Goal: Book appointment/travel/reservation

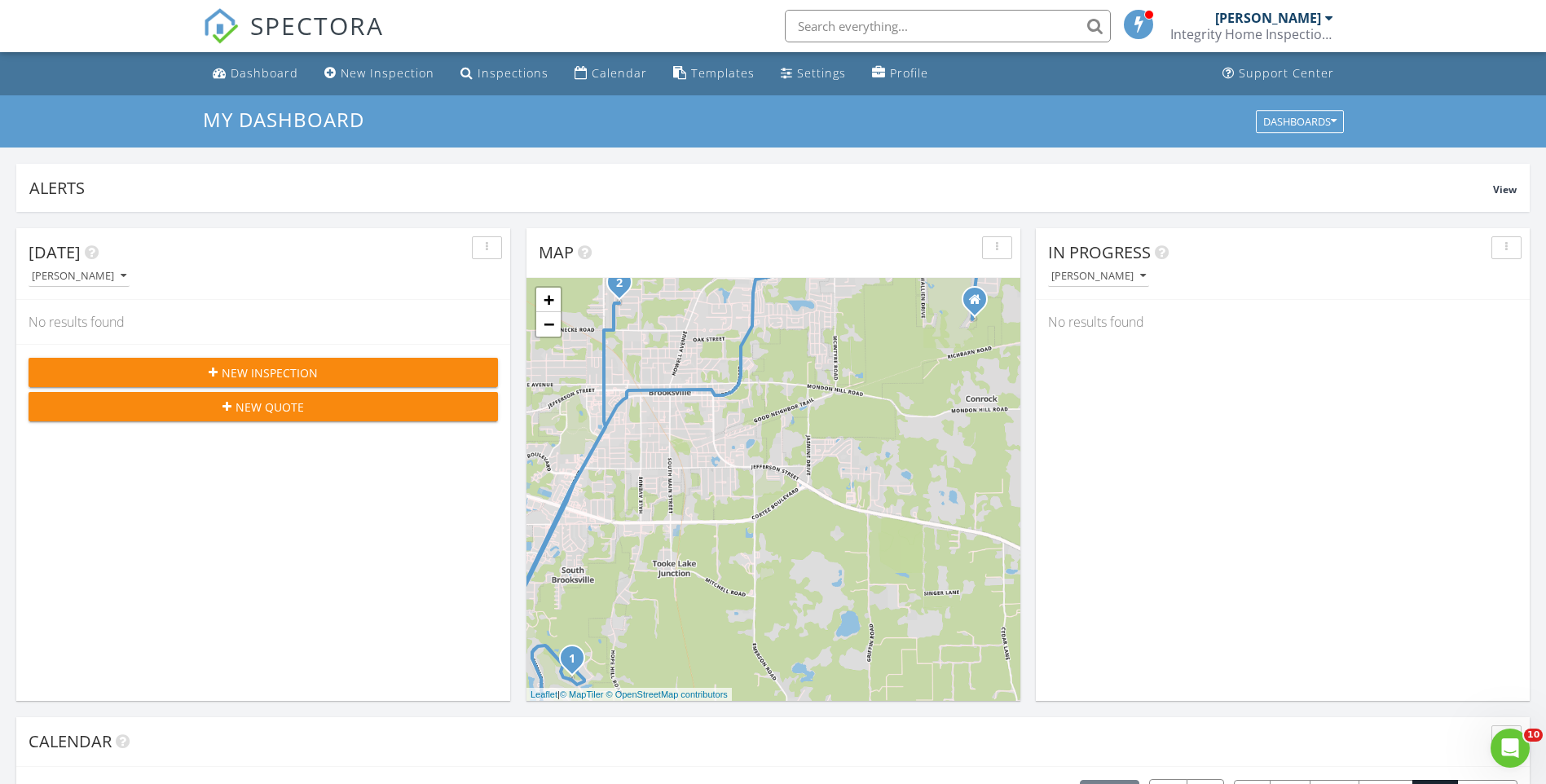
click at [870, 24] on input "text" at bounding box center [947, 26] width 326 height 32
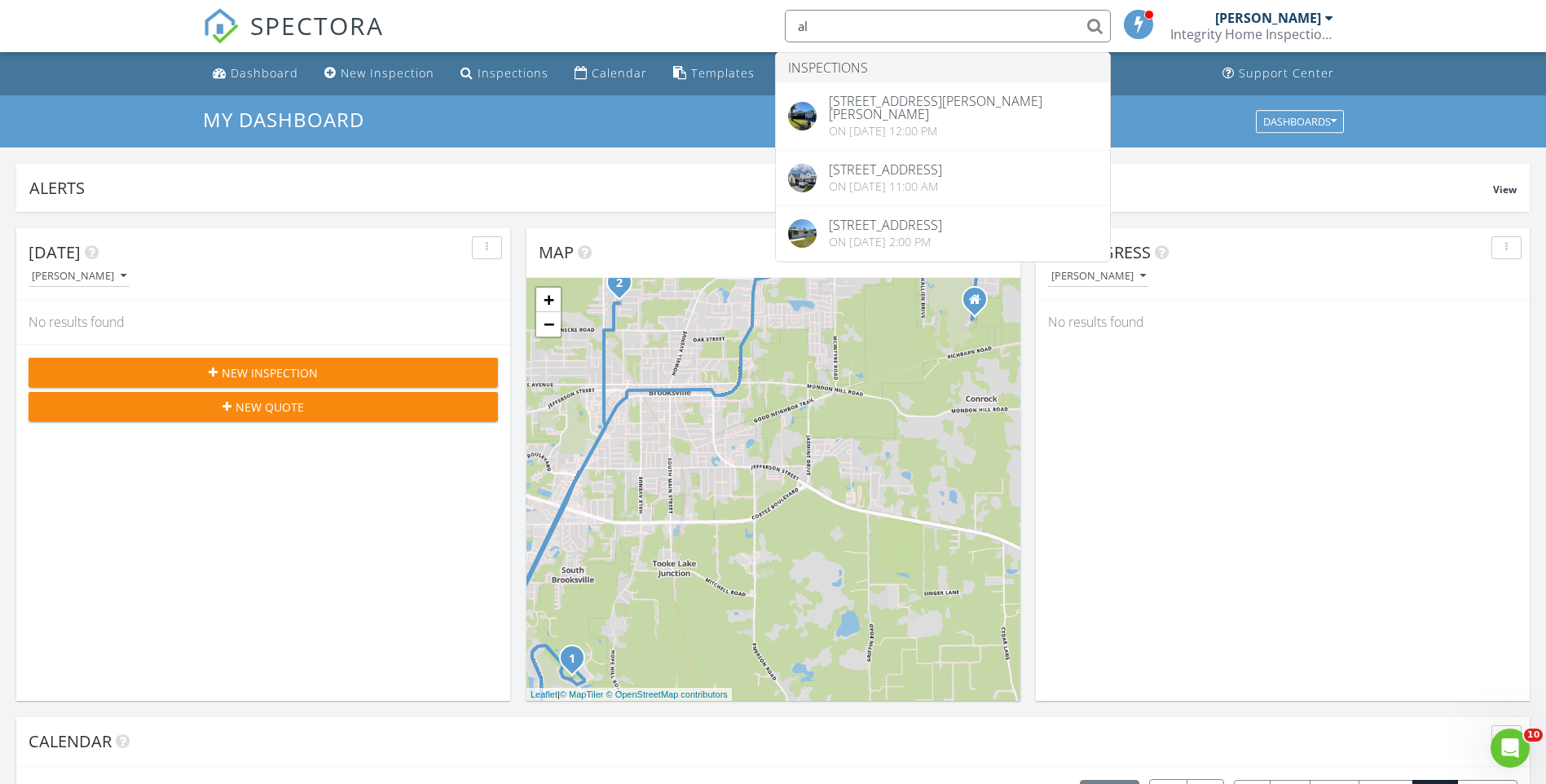
type input "a"
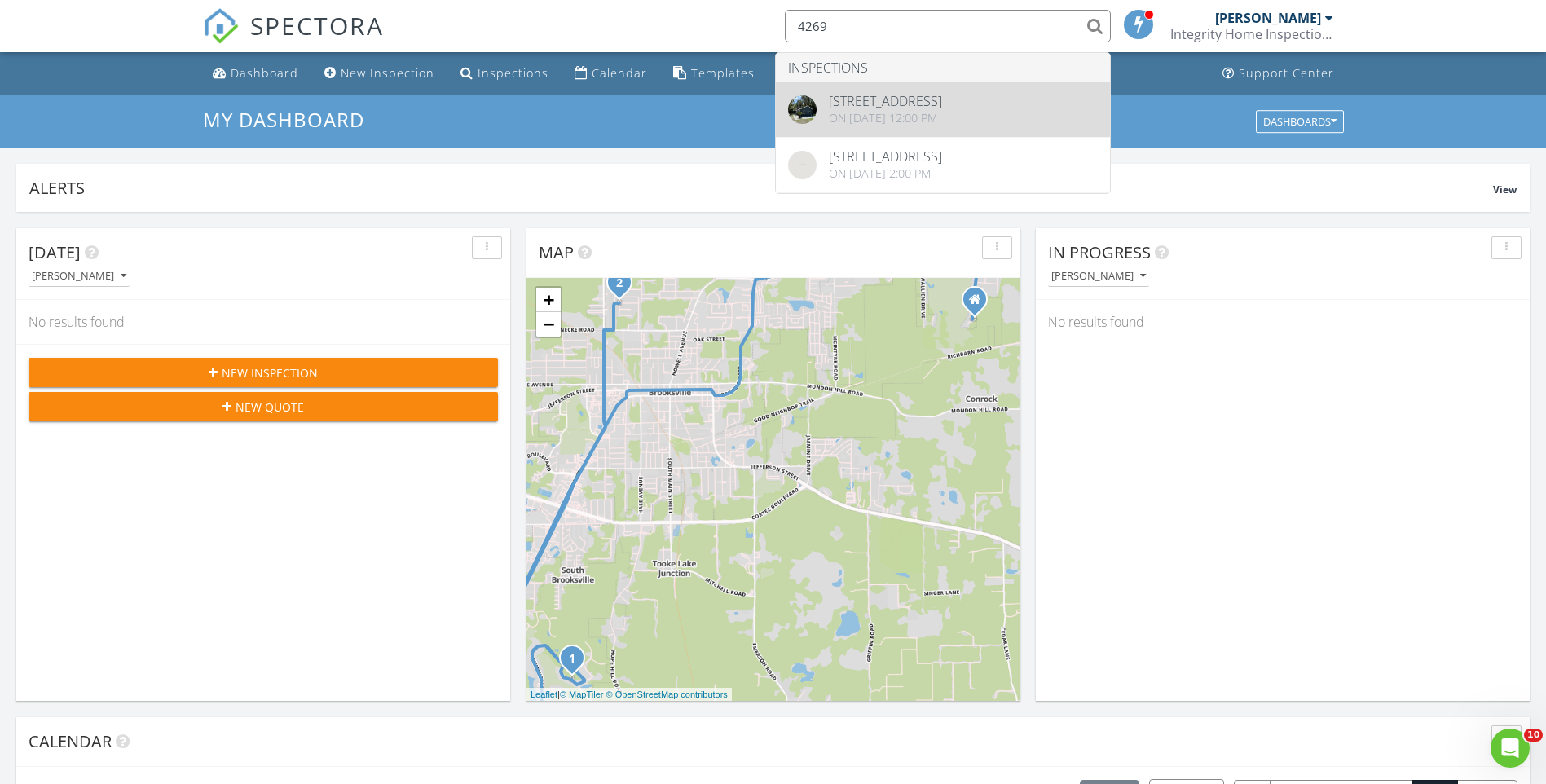
type input "4269"
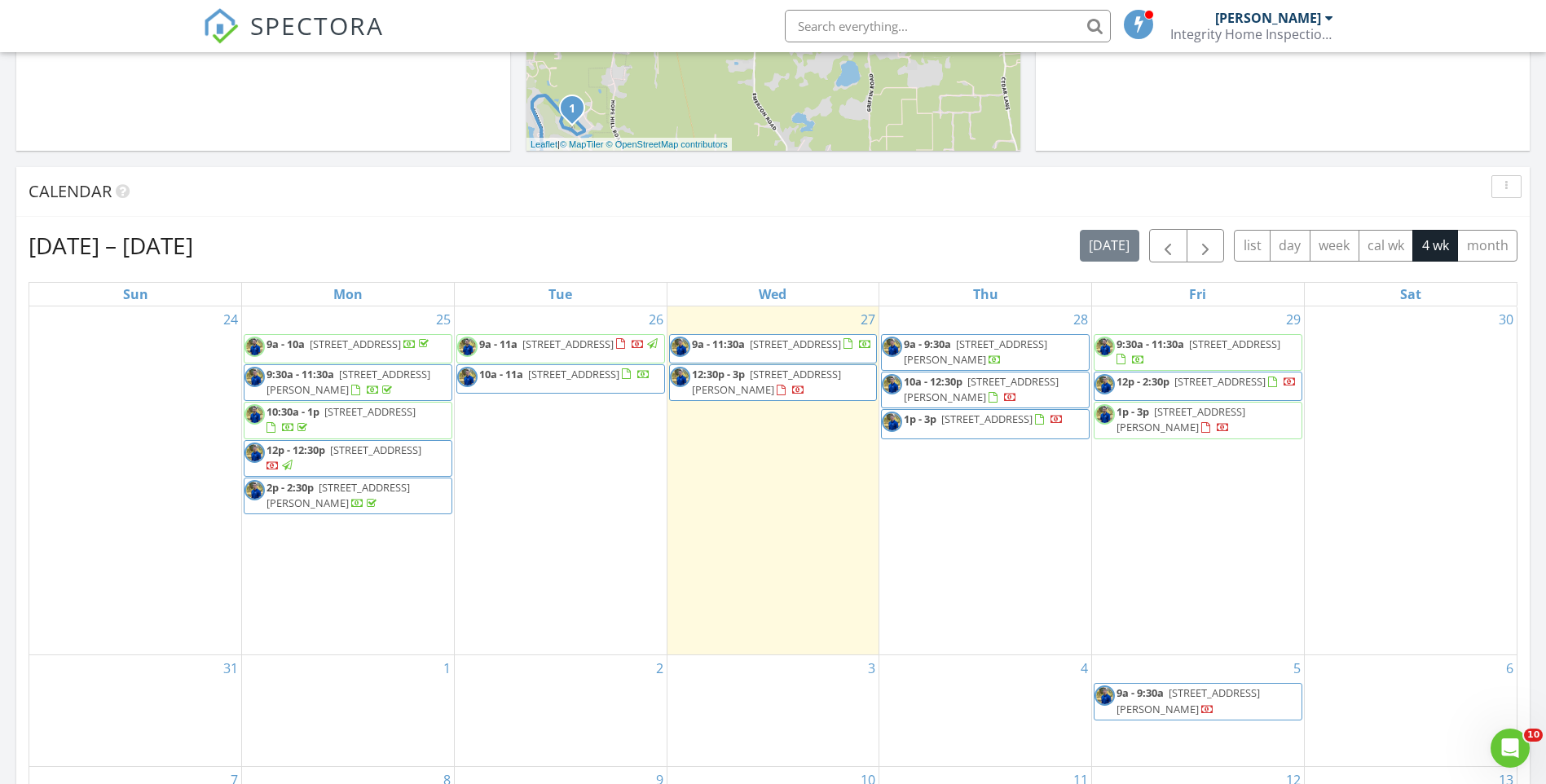
scroll to position [530, 0]
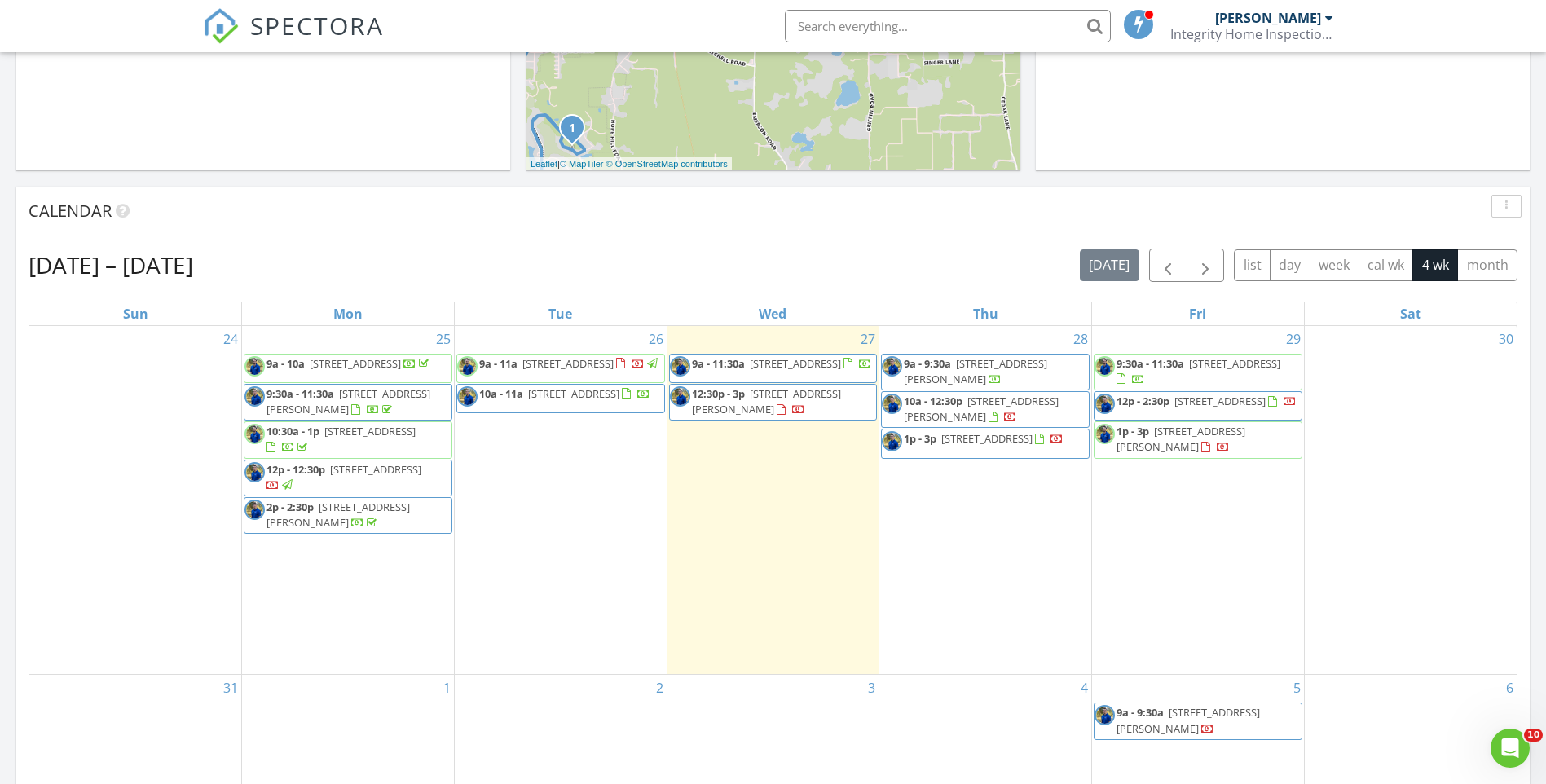
click at [960, 510] on div "28 9a - 9:30a 15268 Valarie Ct, Brooksville 34613 10a - 12:30p 12333 Harris Haw…" at bounding box center [985, 500] width 212 height 349
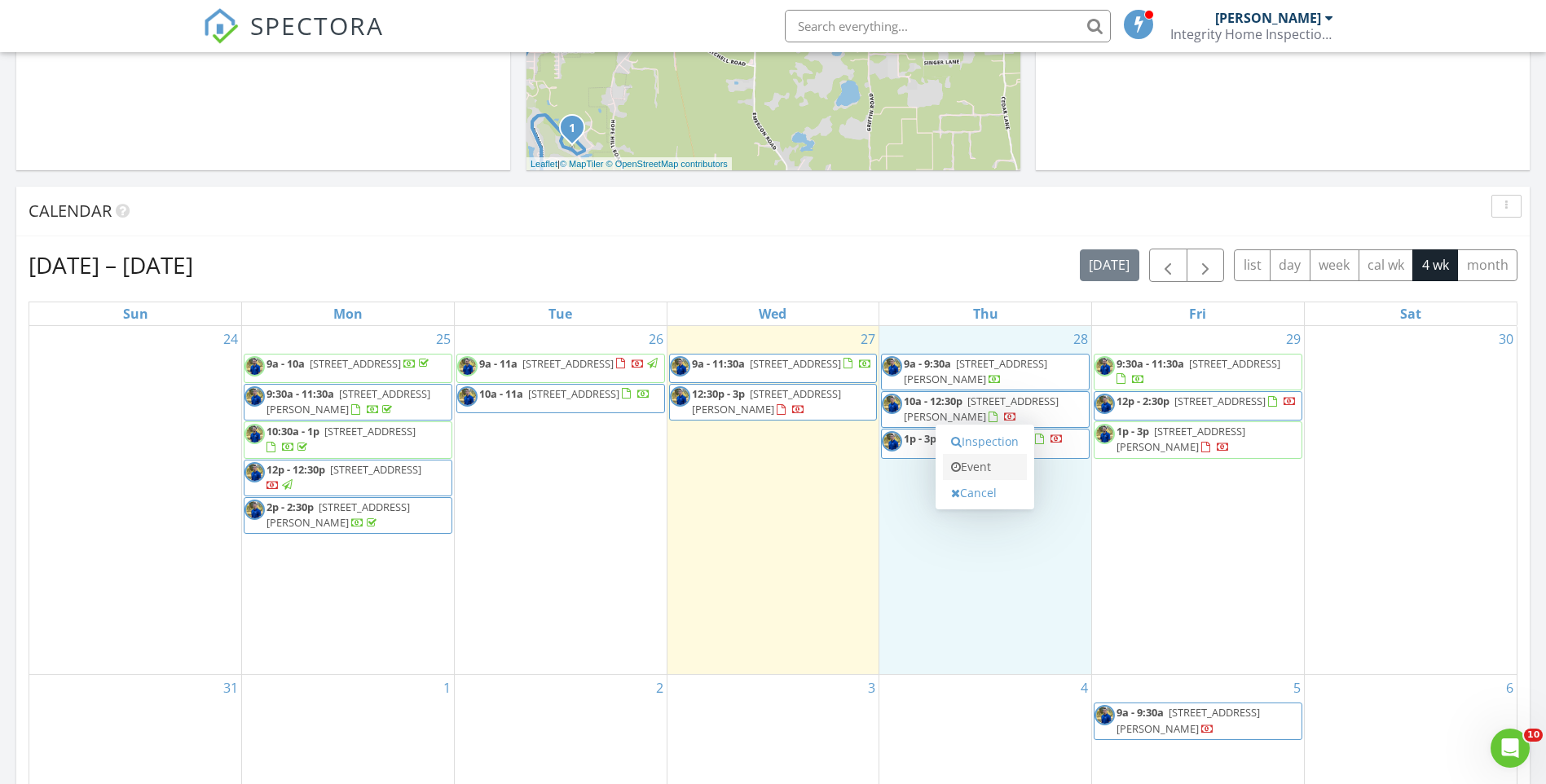
click at [972, 468] on link "Event" at bounding box center [985, 467] width 84 height 26
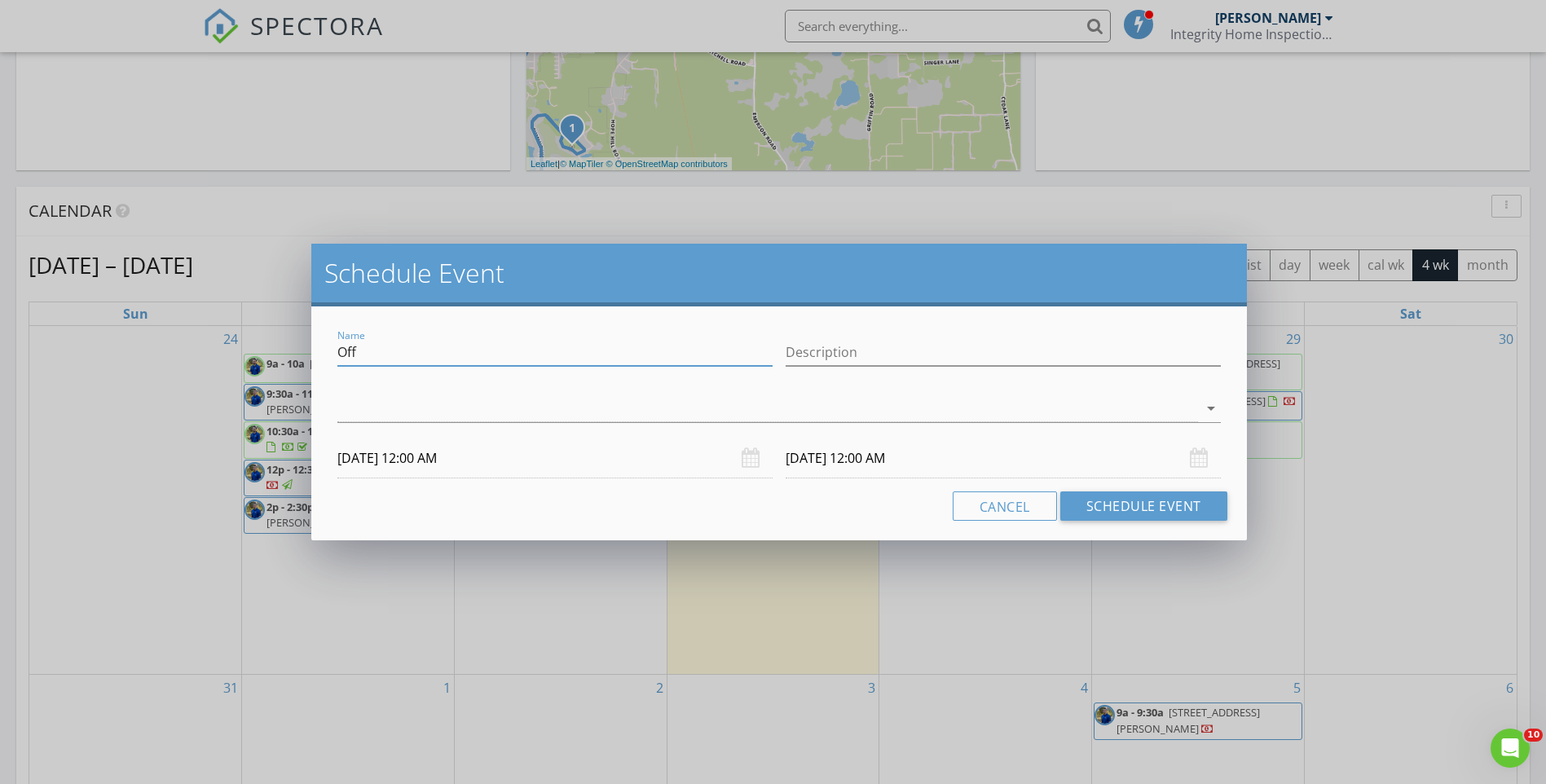
drag, startPoint x: 359, startPoint y: 356, endPoint x: 335, endPoint y: 353, distance: 24.2
click at [335, 353] on div "Name Off" at bounding box center [555, 354] width 448 height 56
type input "Reinspection 4269 W CR 48"
click at [1191, 406] on div at bounding box center [768, 408] width 860 height 27
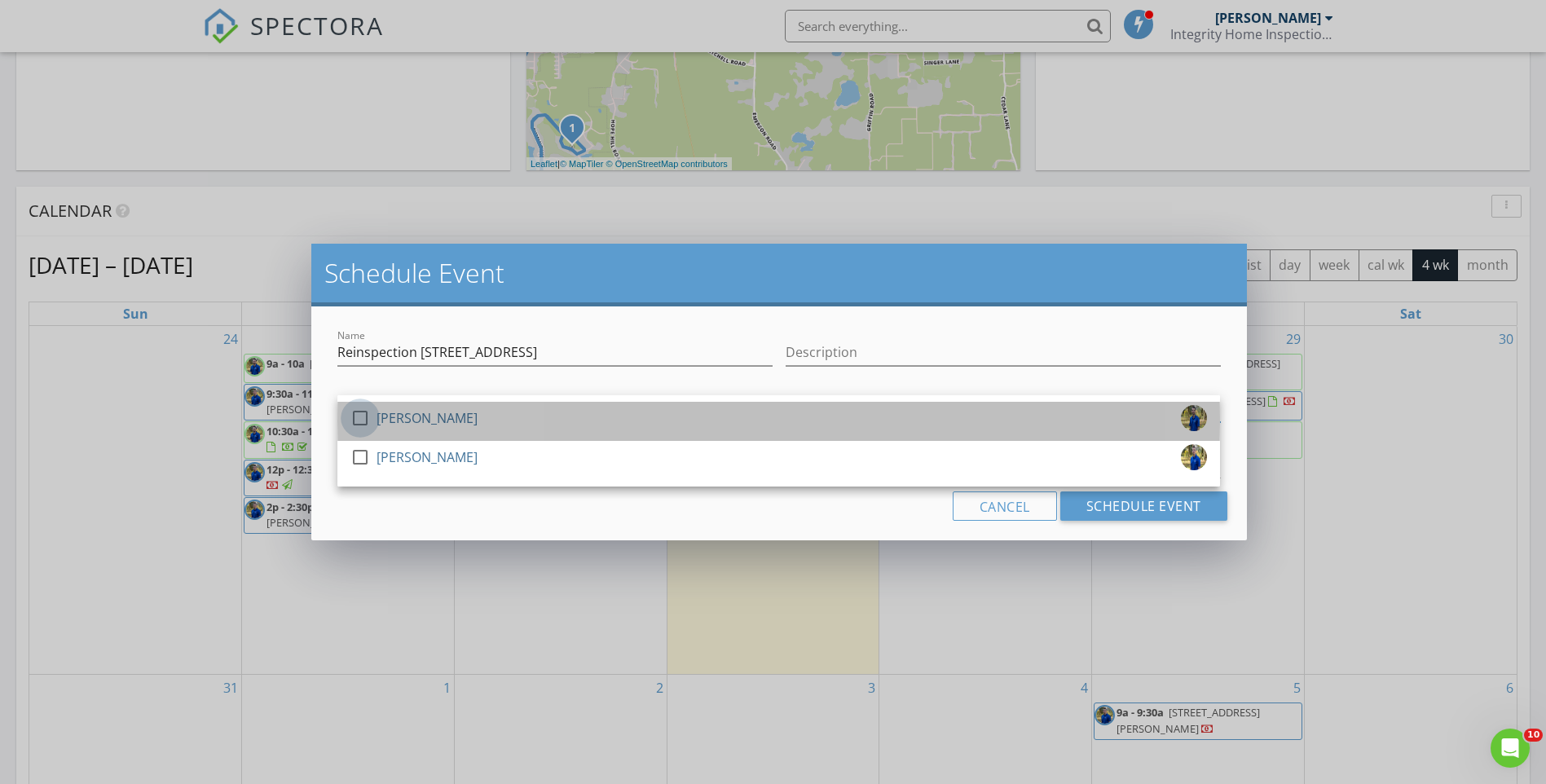
click at [363, 418] on div at bounding box center [360, 418] width 27 height 27
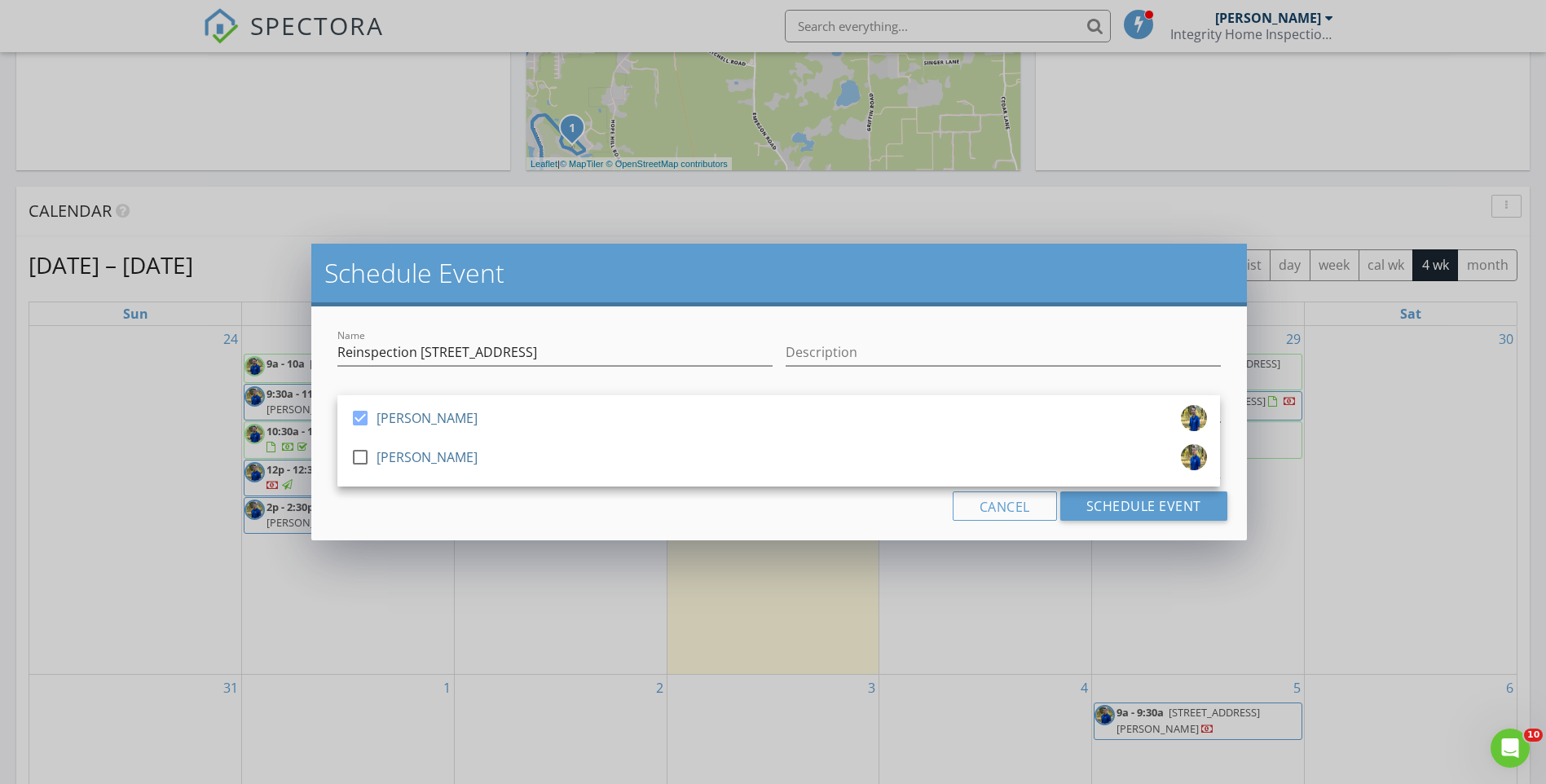
click at [855, 507] on div "Cancel Schedule Event" at bounding box center [778, 506] width 895 height 29
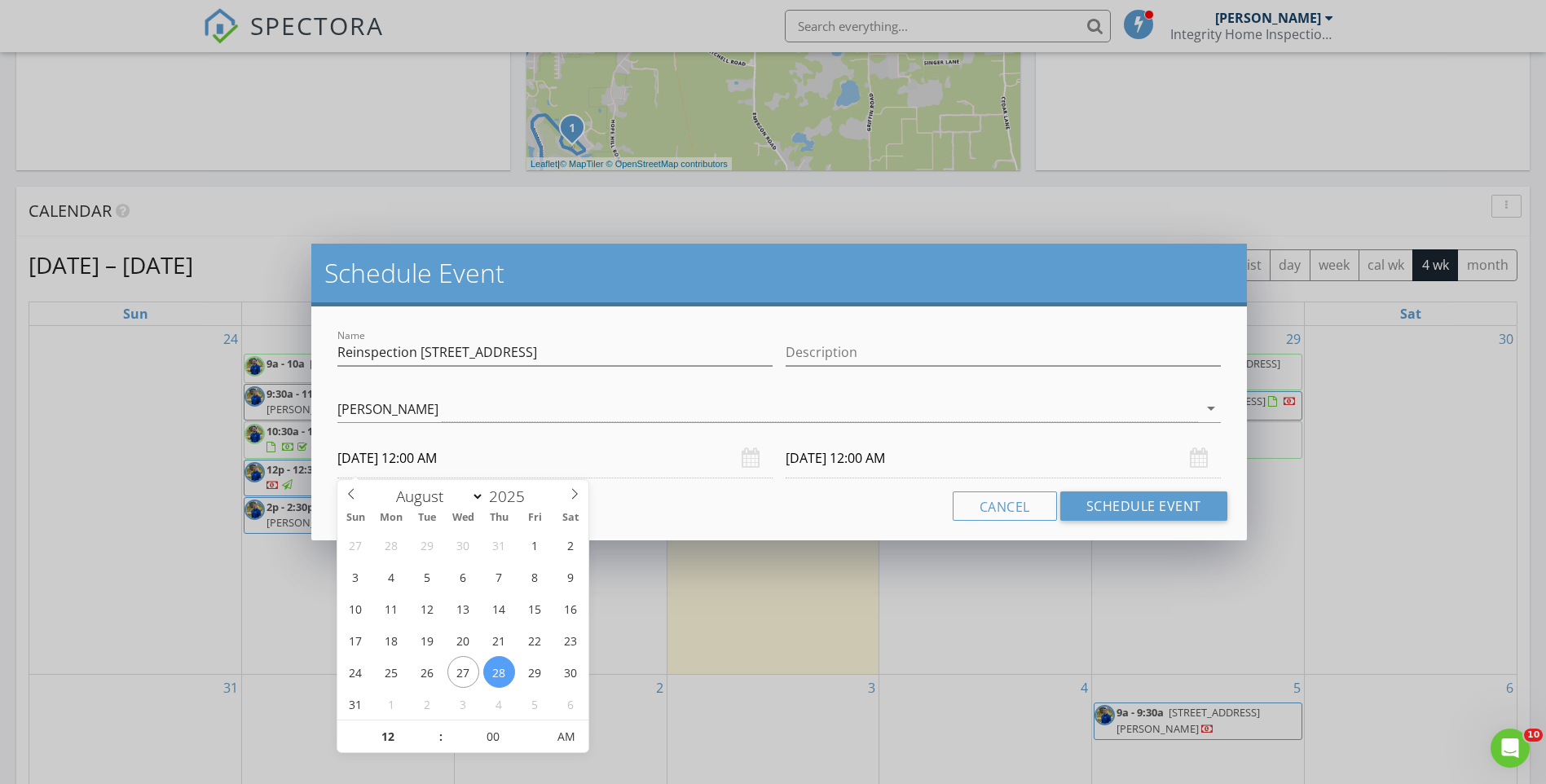
click at [485, 457] on input "08/28/2025 12:00 AM" at bounding box center [555, 458] width 435 height 40
type input "11"
type input "08/28/2025 11:00 PM"
click at [433, 744] on span at bounding box center [432, 745] width 11 height 16
type input "10"
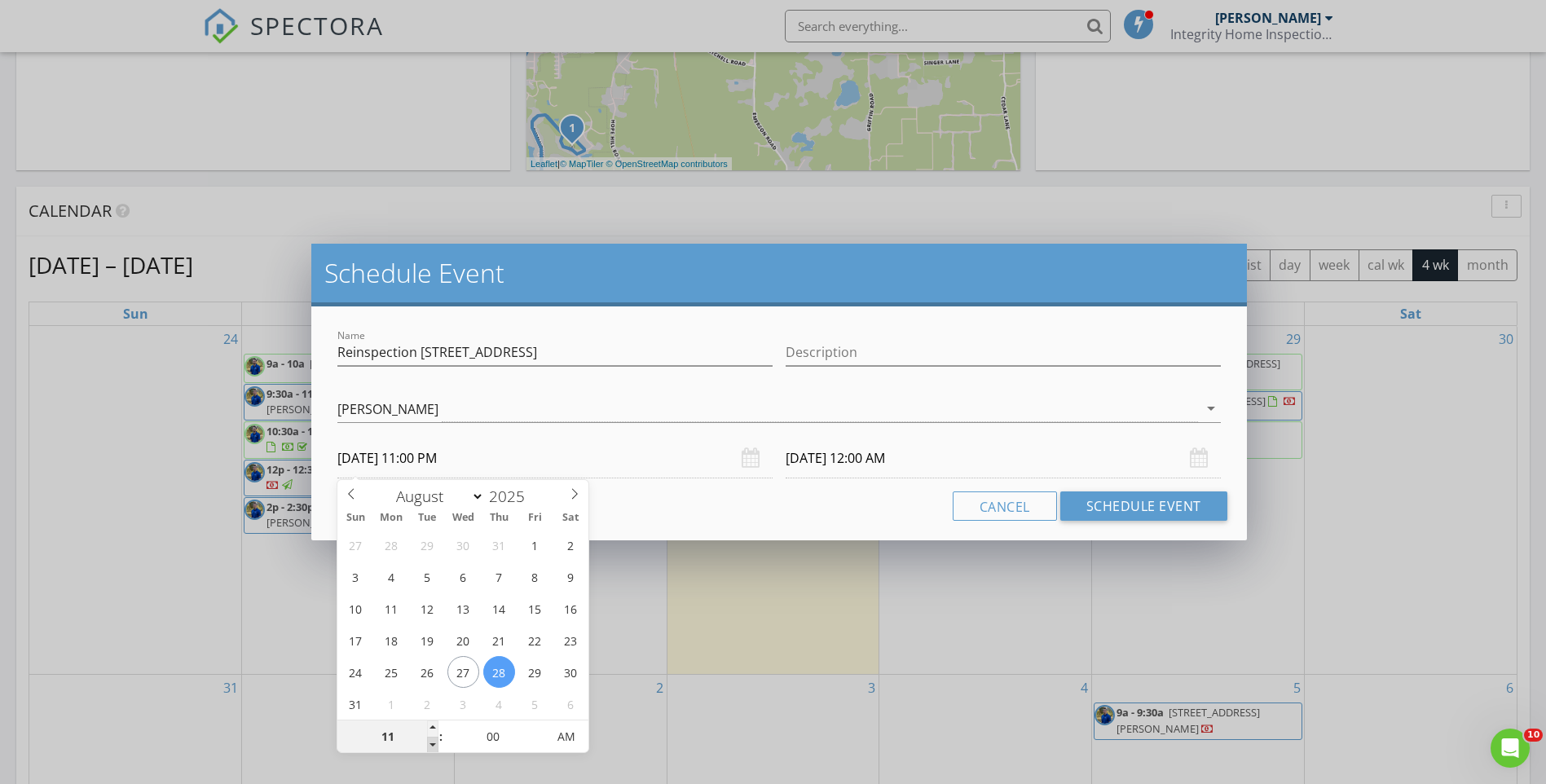
type input "08/28/2025 10:00 PM"
click at [433, 744] on span at bounding box center [432, 745] width 11 height 16
type input "08/29/2025 10:00 PM"
type input "09"
type input "08/28/2025 9:00 PM"
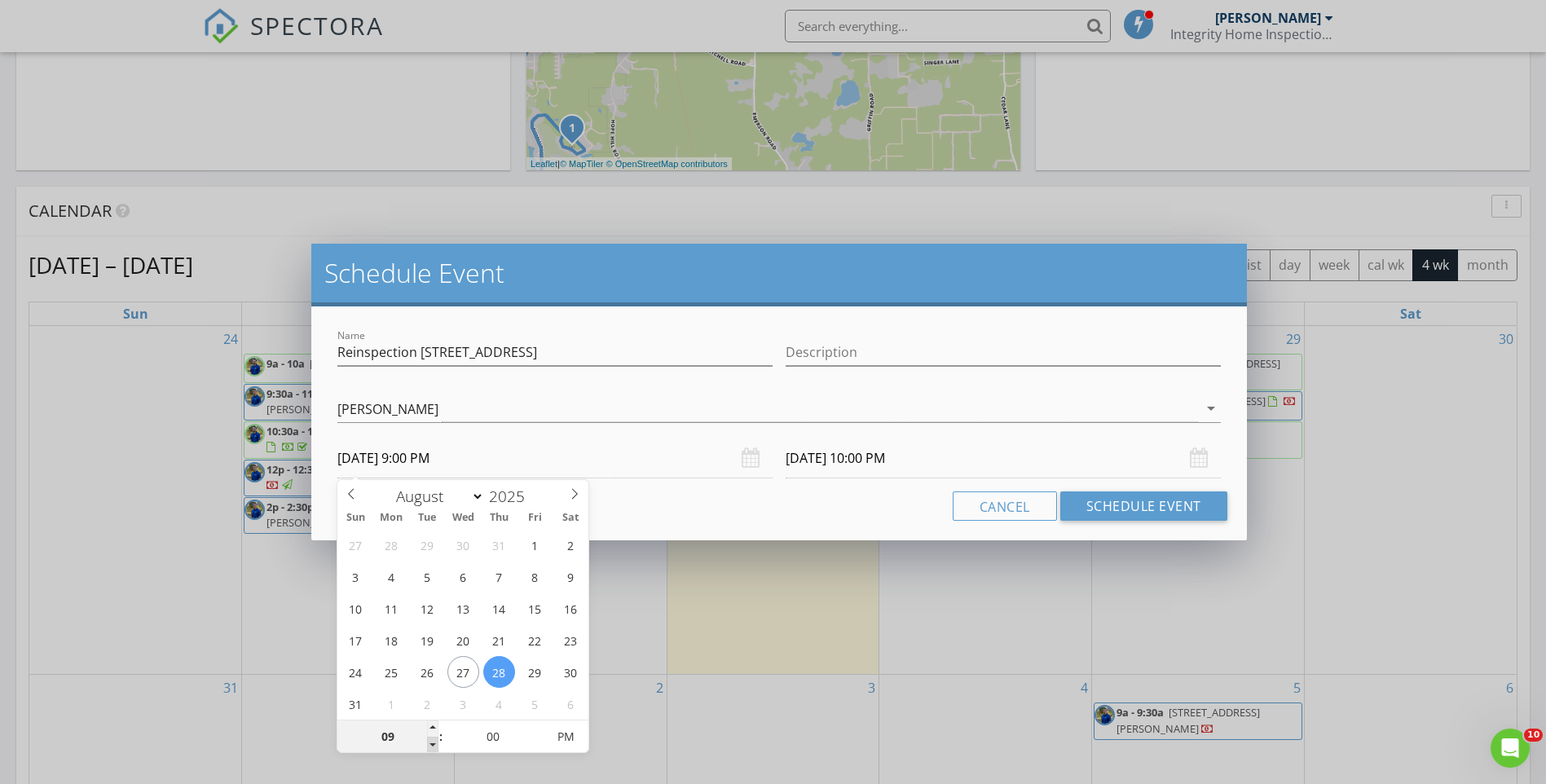
click at [433, 744] on span at bounding box center [432, 745] width 11 height 16
type input "08/29/2025 9:00 PM"
drag, startPoint x: 433, startPoint y: 744, endPoint x: 516, endPoint y: 731, distance: 84.0
click at [516, 731] on input "00" at bounding box center [493, 738] width 100 height 32
type input "05"
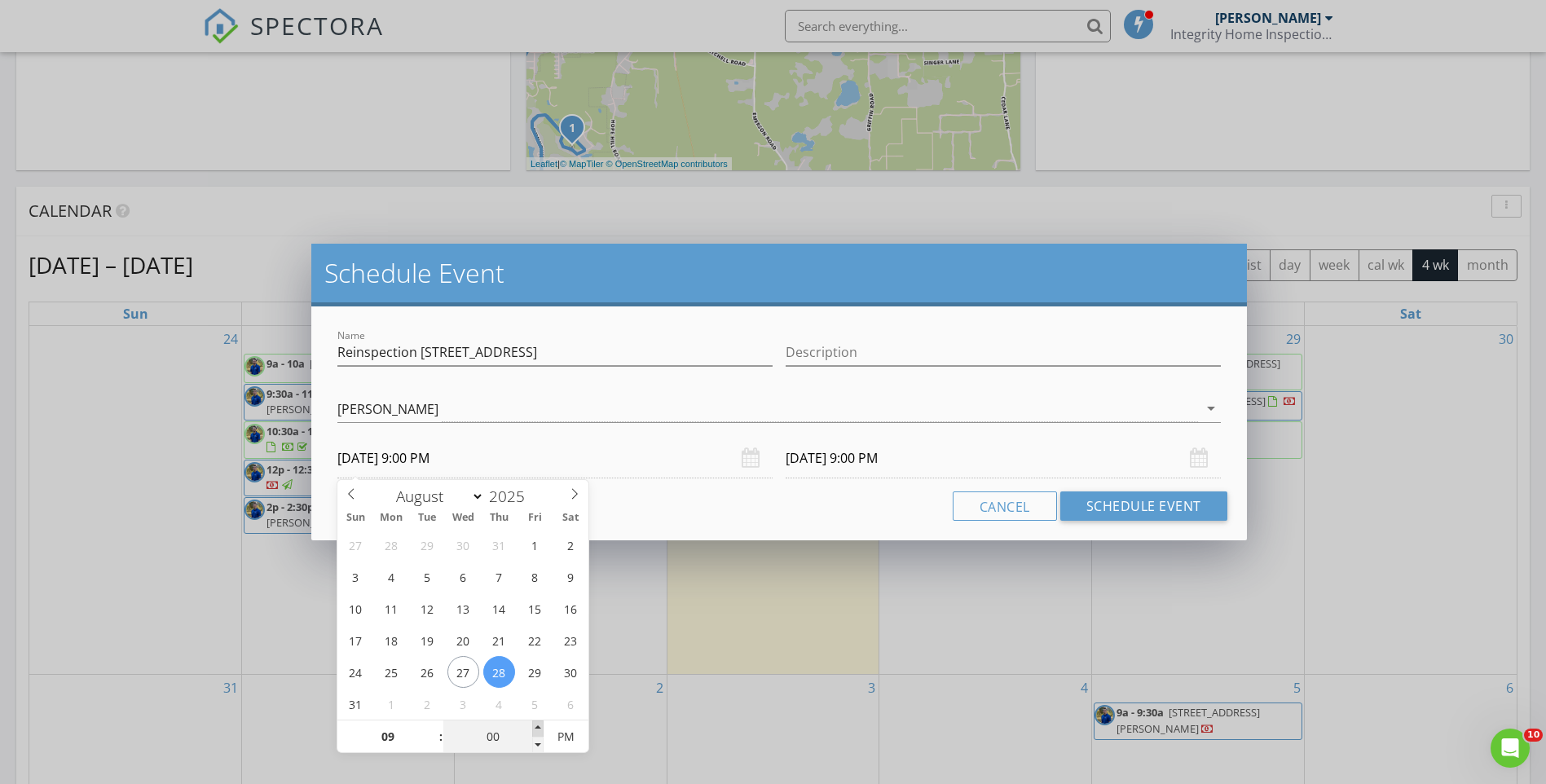
type input "08/28/2025 9:05 PM"
click at [538, 728] on span at bounding box center [537, 728] width 11 height 16
type input "10"
type input "08/28/2025 9:10 PM"
click at [538, 728] on span at bounding box center [537, 728] width 11 height 16
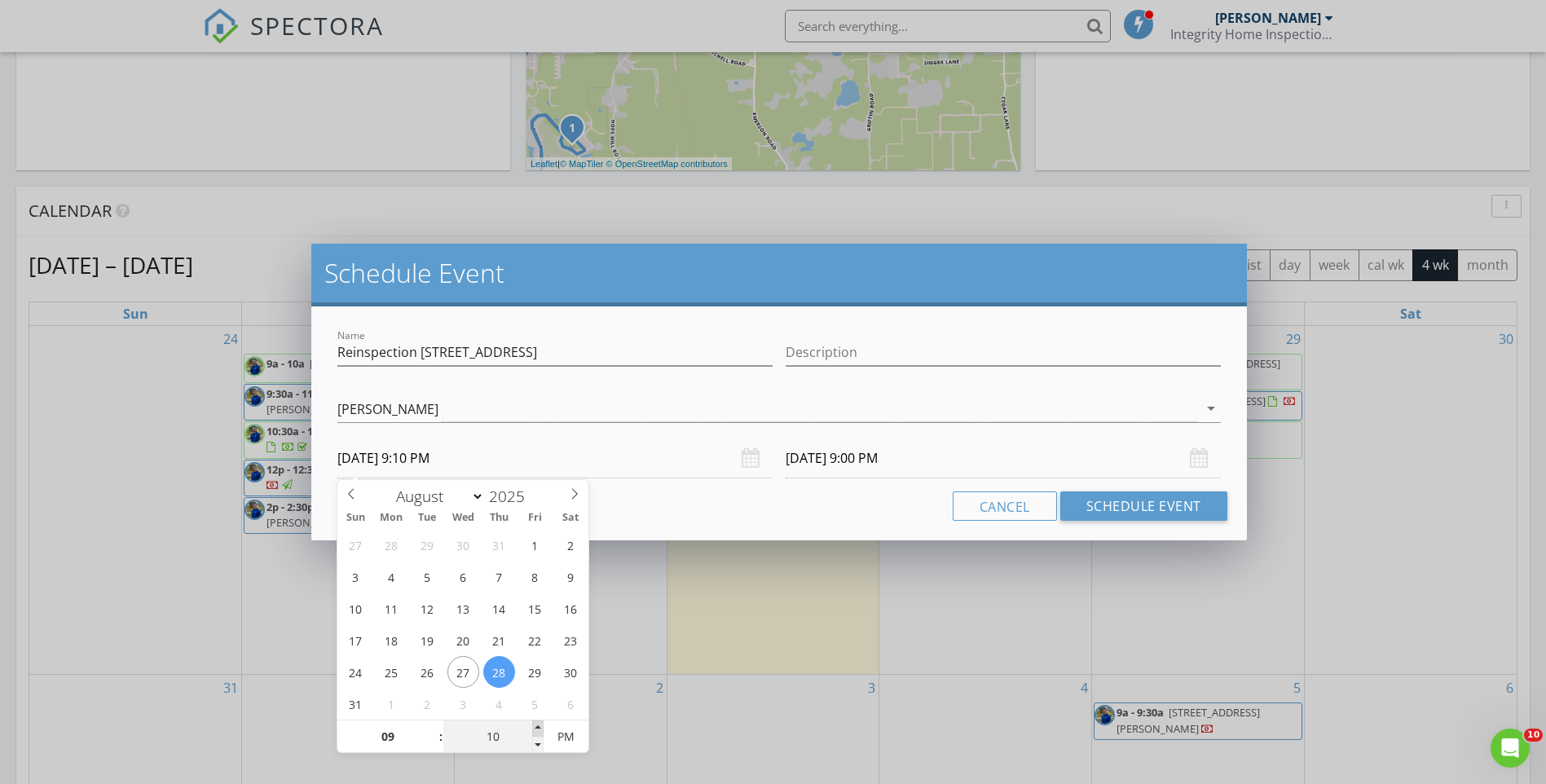
type input "15"
type input "08/28/2025 9:15 PM"
click at [538, 728] on span at bounding box center [537, 728] width 11 height 16
type input "20"
type input "08/28/2025 9:20 PM"
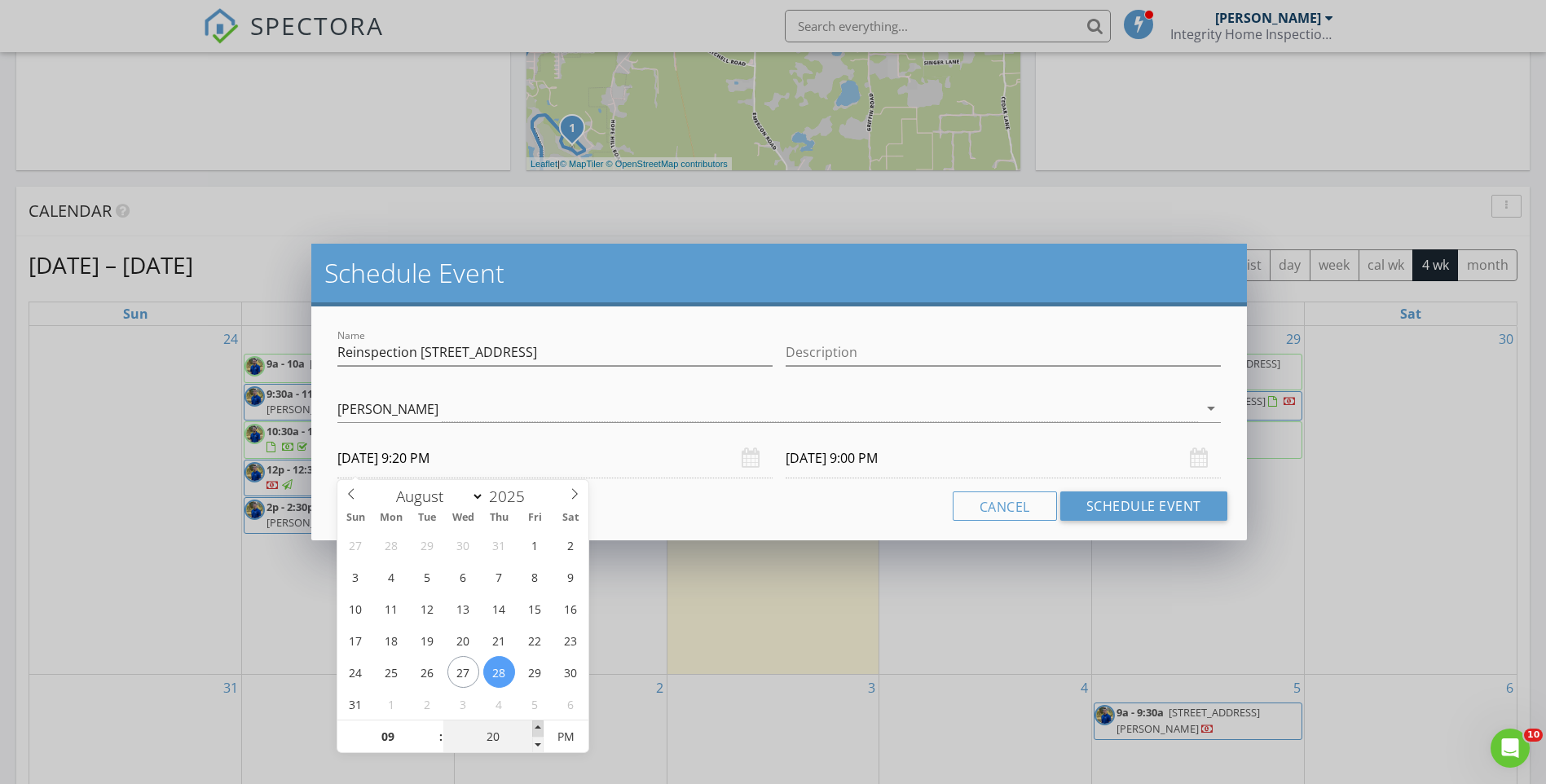
click at [538, 728] on span at bounding box center [537, 728] width 11 height 16
type input "25"
type input "08/28/2025 9:25 PM"
click at [538, 728] on span at bounding box center [537, 728] width 11 height 16
type input "25"
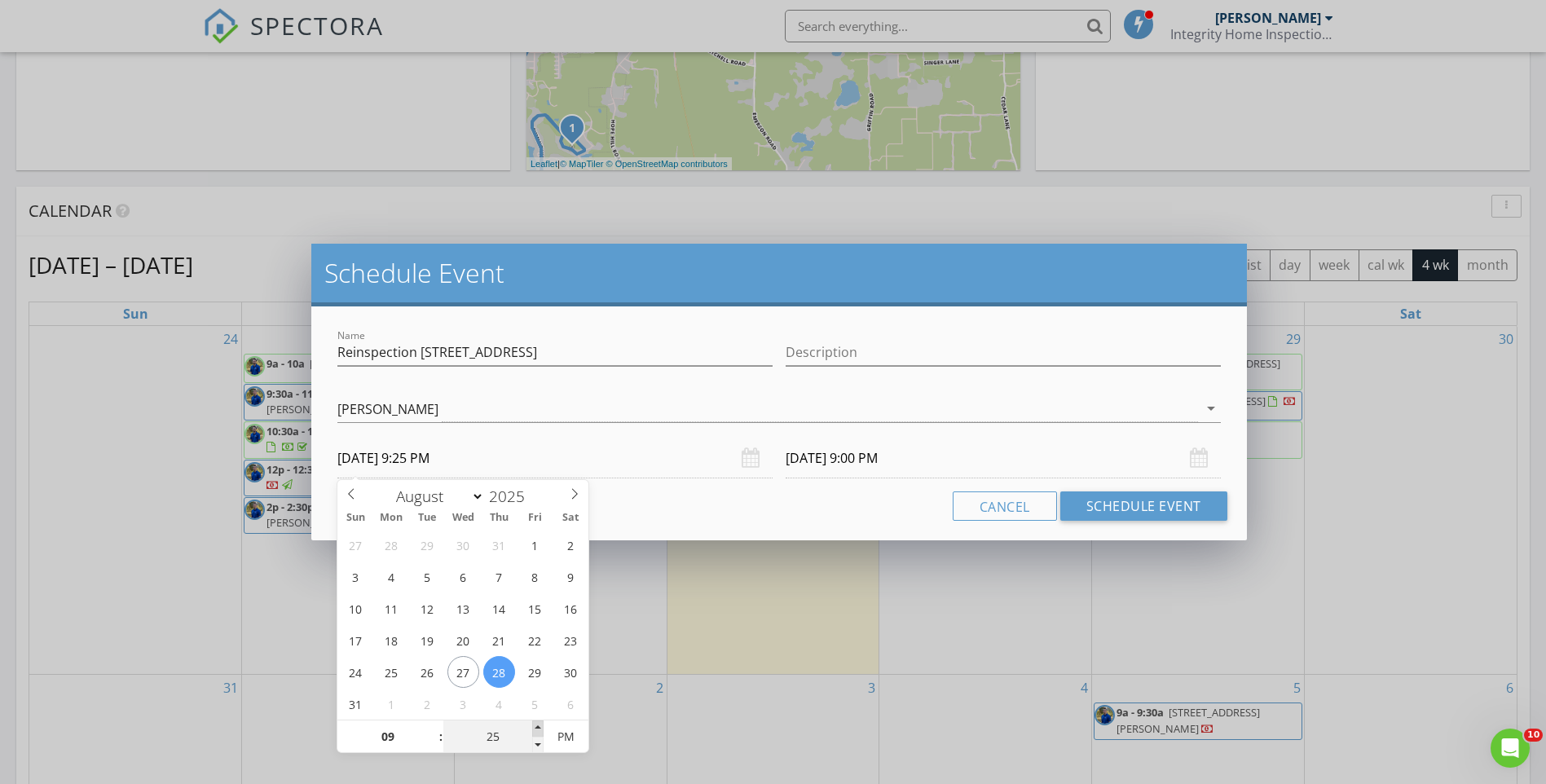
type input "08/29/2025 9:25 PM"
type input "30"
type input "08/28/2025 9:30 PM"
click at [538, 728] on span at bounding box center [537, 728] width 11 height 16
type input "30"
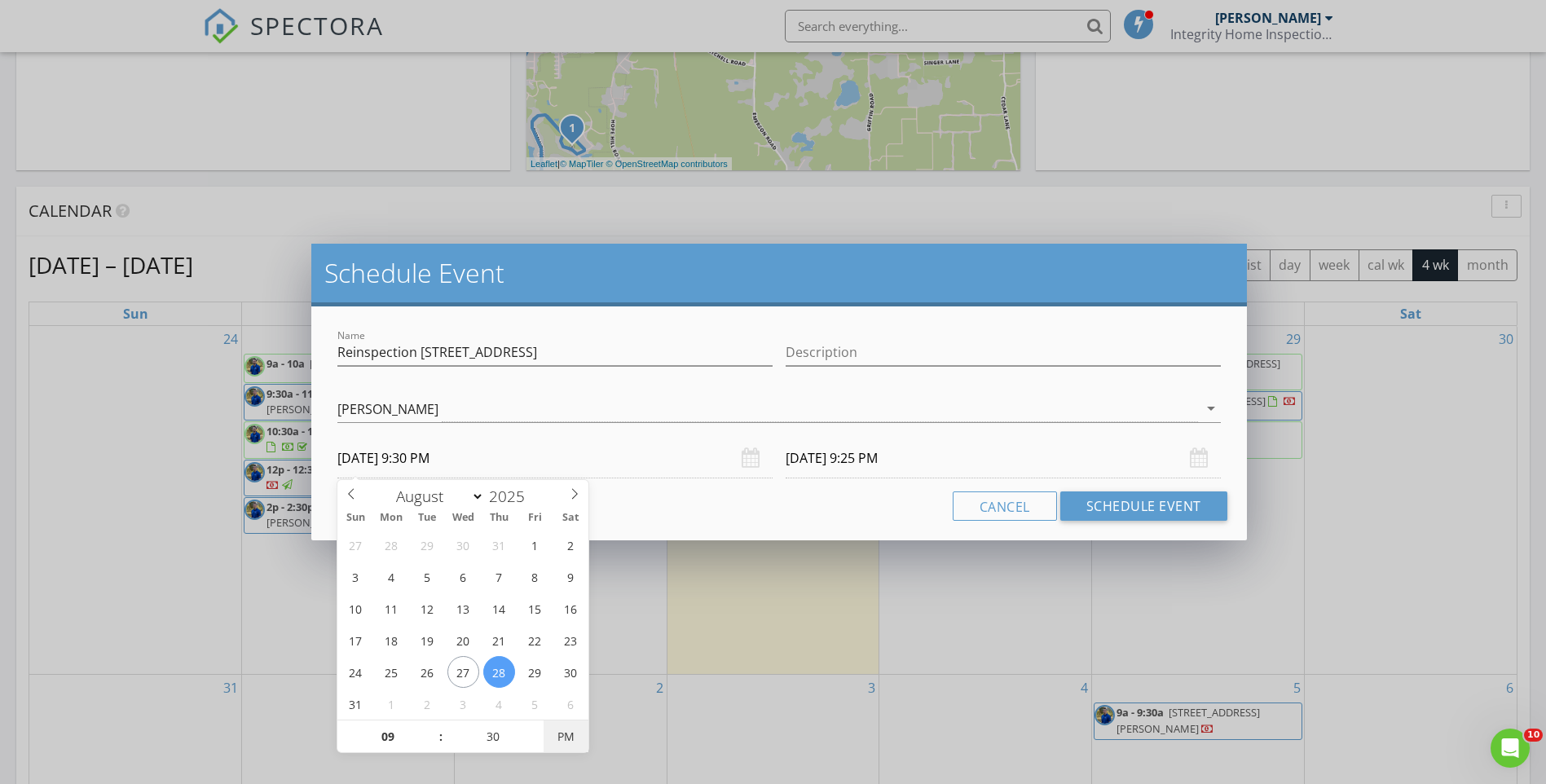
type input "08/29/2025 9:30 PM"
type input "08/28/2025 9:30 AM"
type input "08/29/2025 9:30 AM"
click at [576, 740] on span "PM" at bounding box center [566, 737] width 44 height 32
click at [935, 465] on input "08/29/2025 9:30 AM" at bounding box center [1003, 458] width 435 height 40
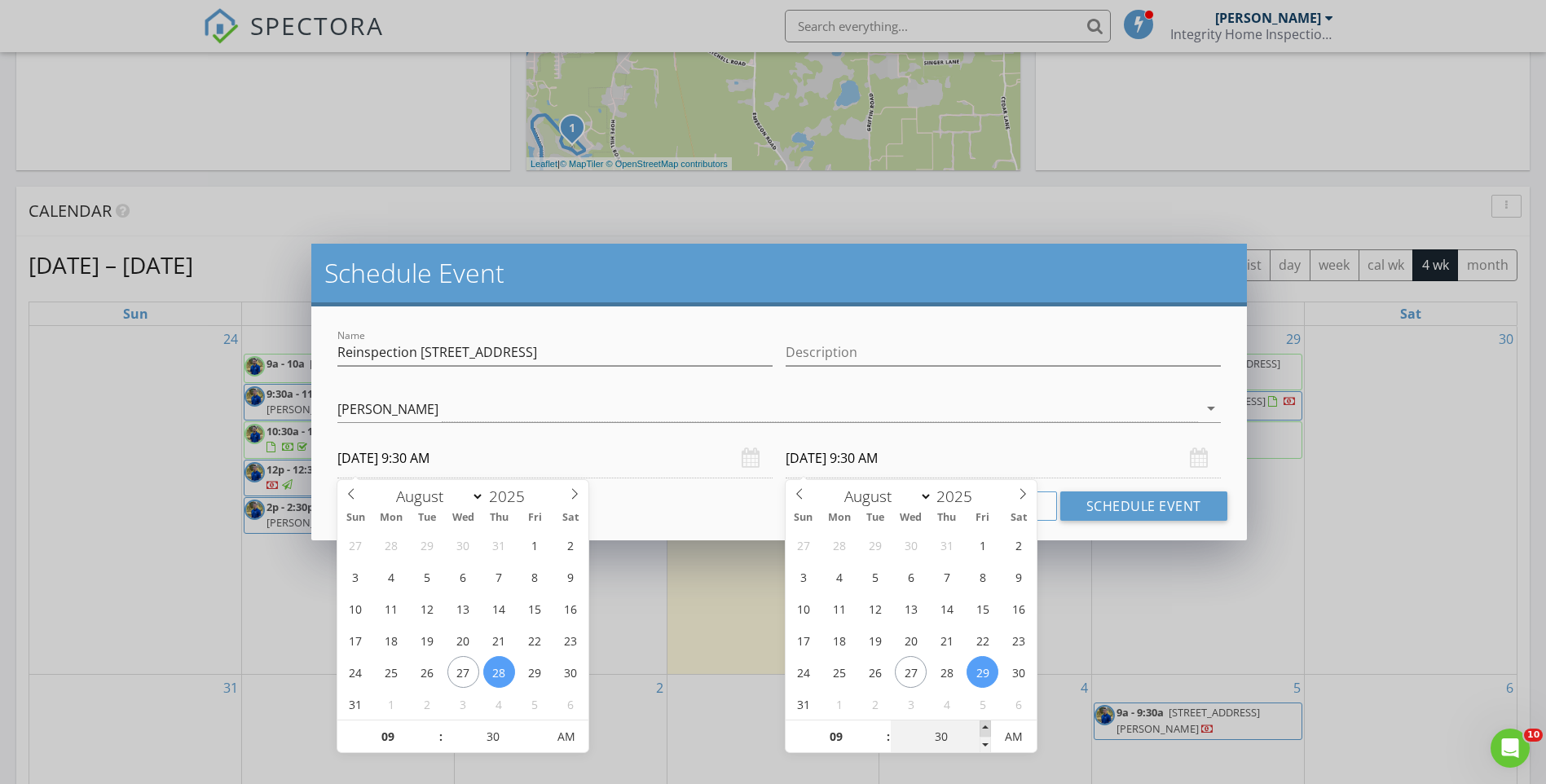
type input "35"
type input "08/29/2025 9:35 AM"
click at [982, 726] on span at bounding box center [985, 728] width 11 height 16
type input "40"
type input "08/29/2025 9:40 AM"
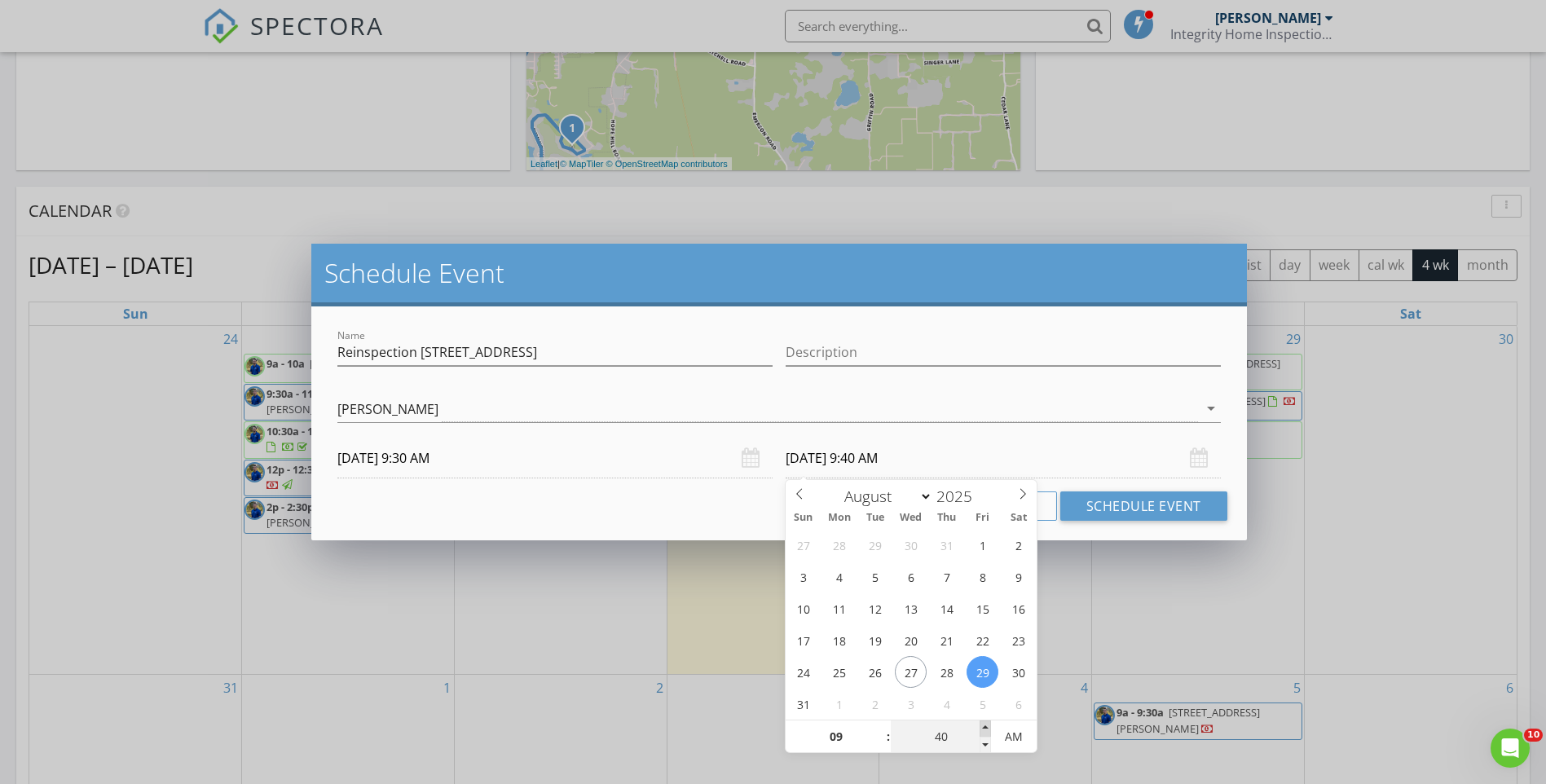
click at [982, 726] on span at bounding box center [985, 728] width 11 height 16
type input "45"
type input "08/29/2025 9:45 AM"
click at [982, 726] on span at bounding box center [985, 728] width 11 height 16
type input "50"
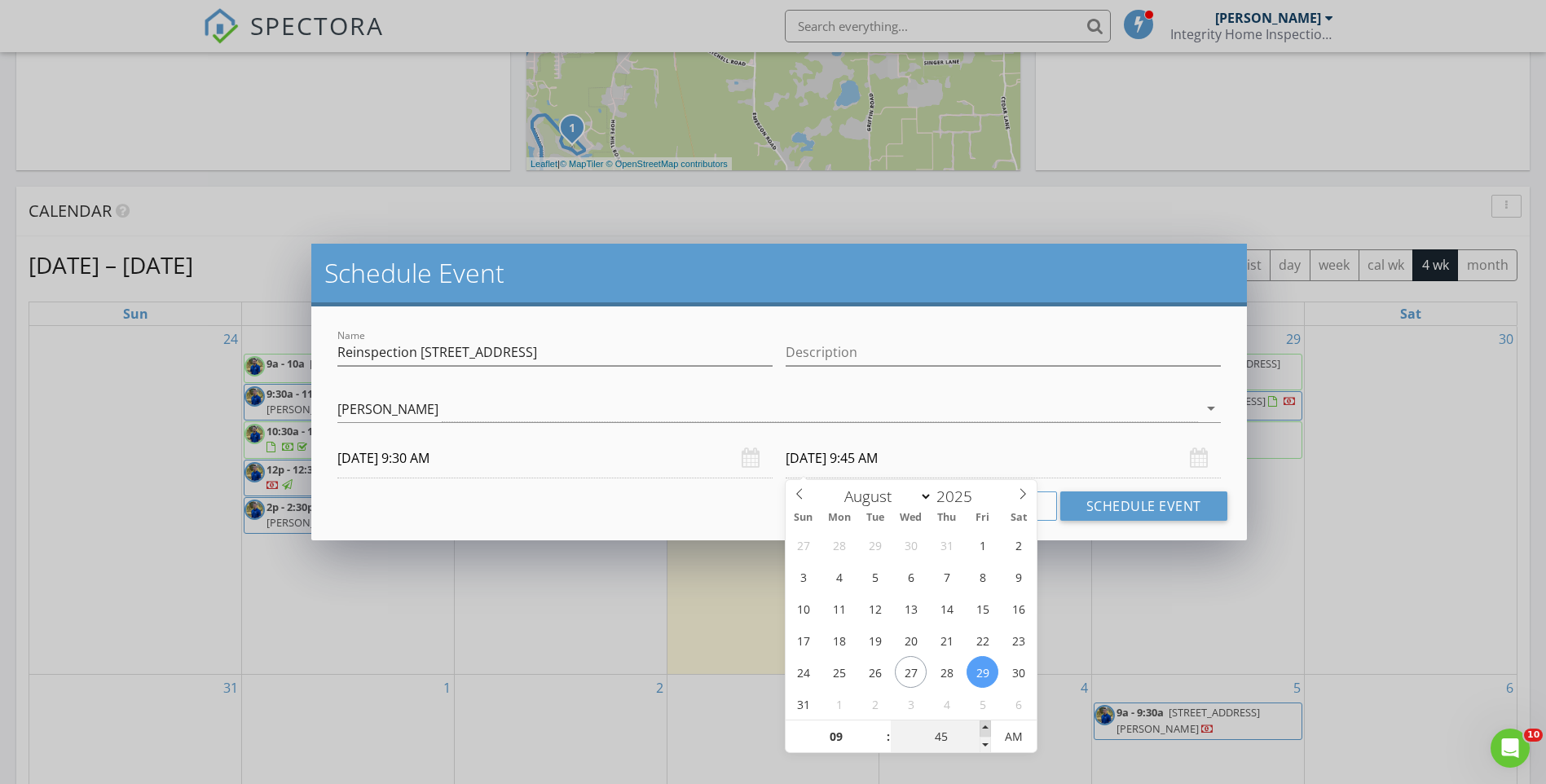
type input "08/29/2025 9:50 AM"
click at [982, 726] on span at bounding box center [985, 728] width 11 height 16
type input "55"
type input "08/29/2025 9:55 AM"
click at [982, 726] on span at bounding box center [985, 728] width 11 height 16
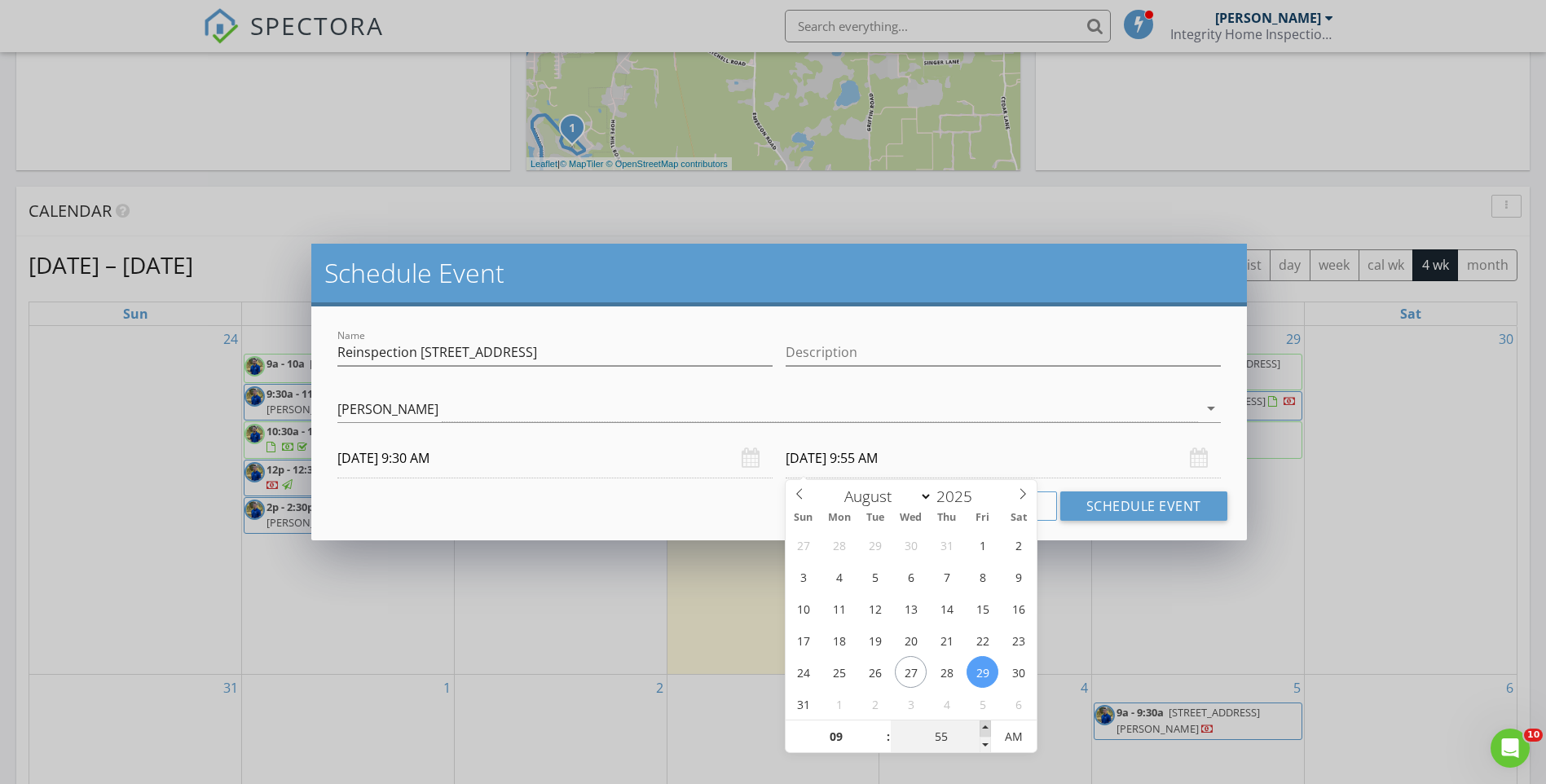
type input "10"
type input "00"
click at [982, 726] on span at bounding box center [985, 728] width 11 height 16
type input "08/28/2025 10:00 AM"
click at [1123, 513] on button "Schedule Event" at bounding box center [1143, 506] width 167 height 29
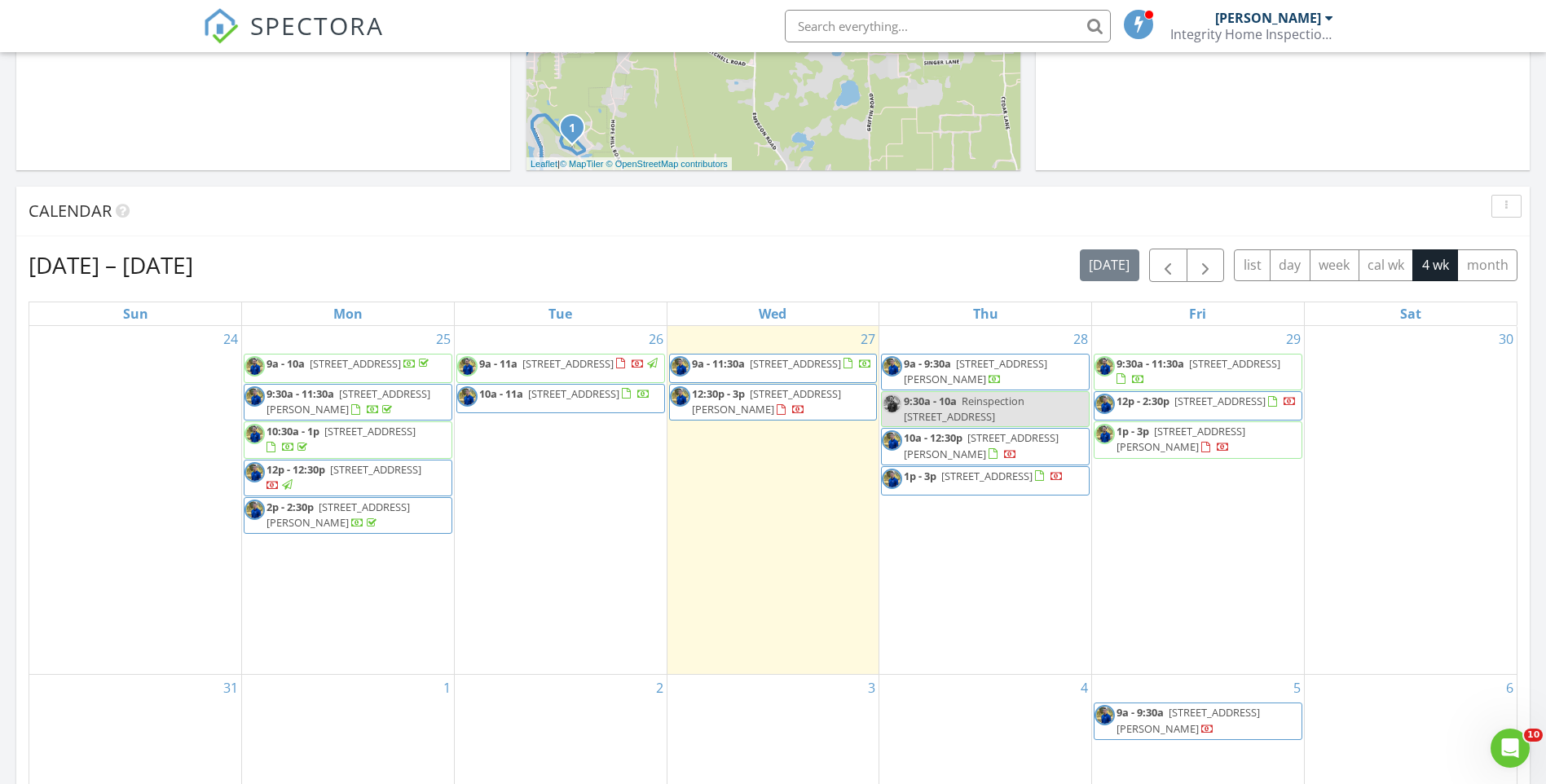
click at [939, 418] on div "9:30a - 10a Reinspection 4269 W CR 48" at bounding box center [985, 409] width 207 height 31
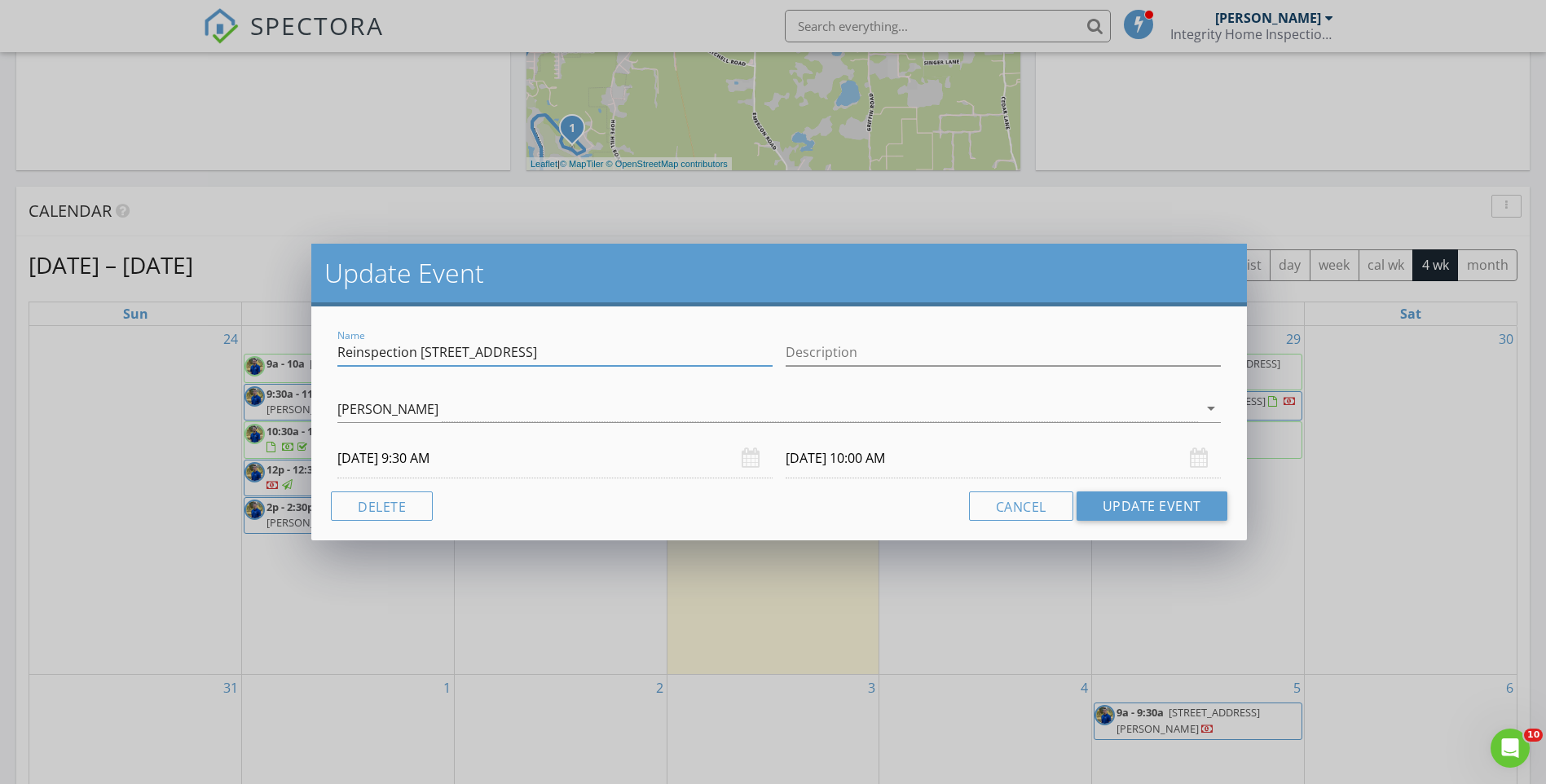
click at [526, 351] on input "Reinspection 4269 W CR 48" at bounding box center [555, 351] width 435 height 27
type input "Reinspection 4269 W CR 48 Bushnell"
click at [1154, 511] on button "Update Event" at bounding box center [1152, 506] width 150 height 29
